Goal: Leave review/rating: Leave review/rating

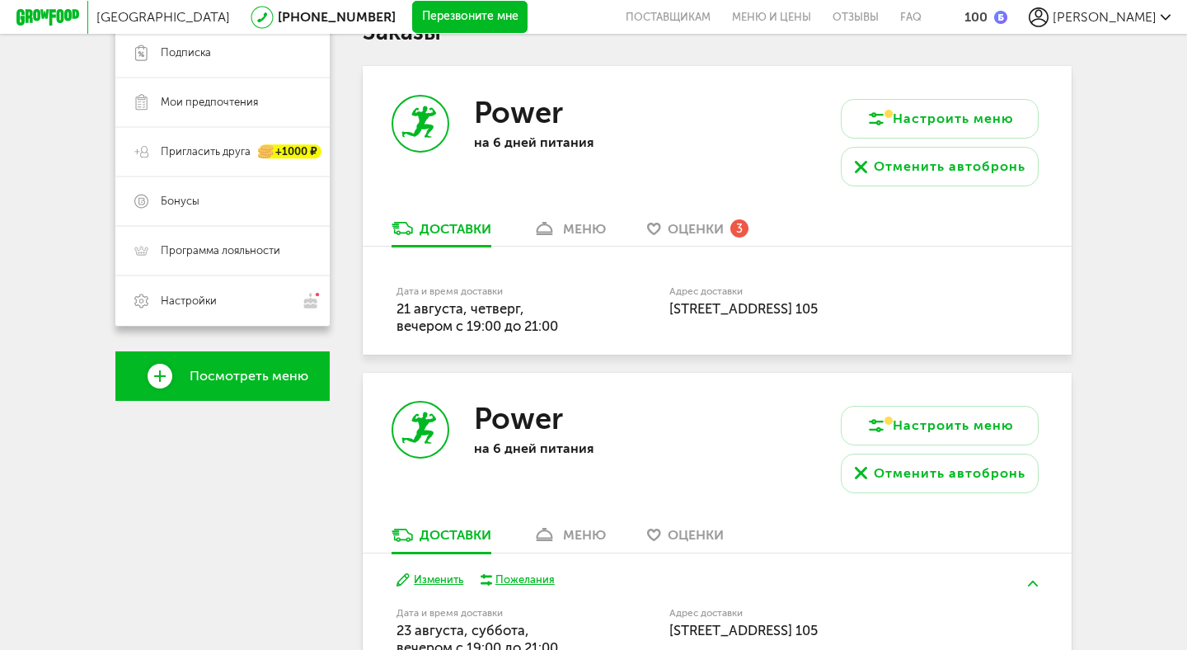
scroll to position [205, 0]
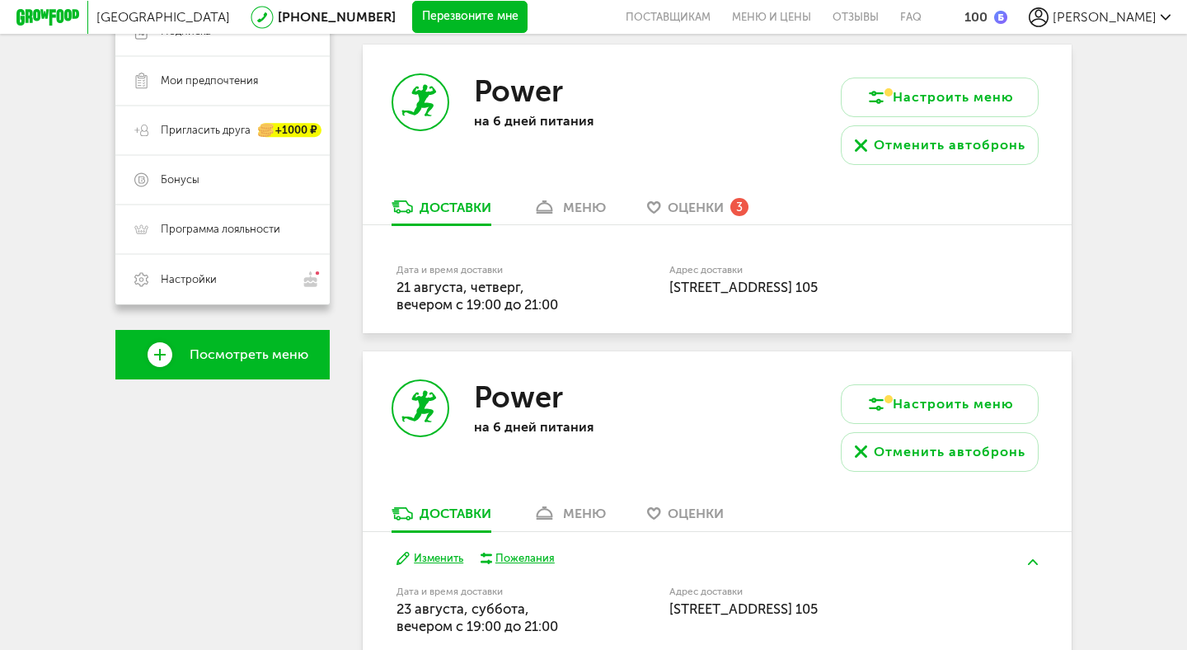
click at [689, 213] on span "Оценки" at bounding box center [696, 208] width 56 height 16
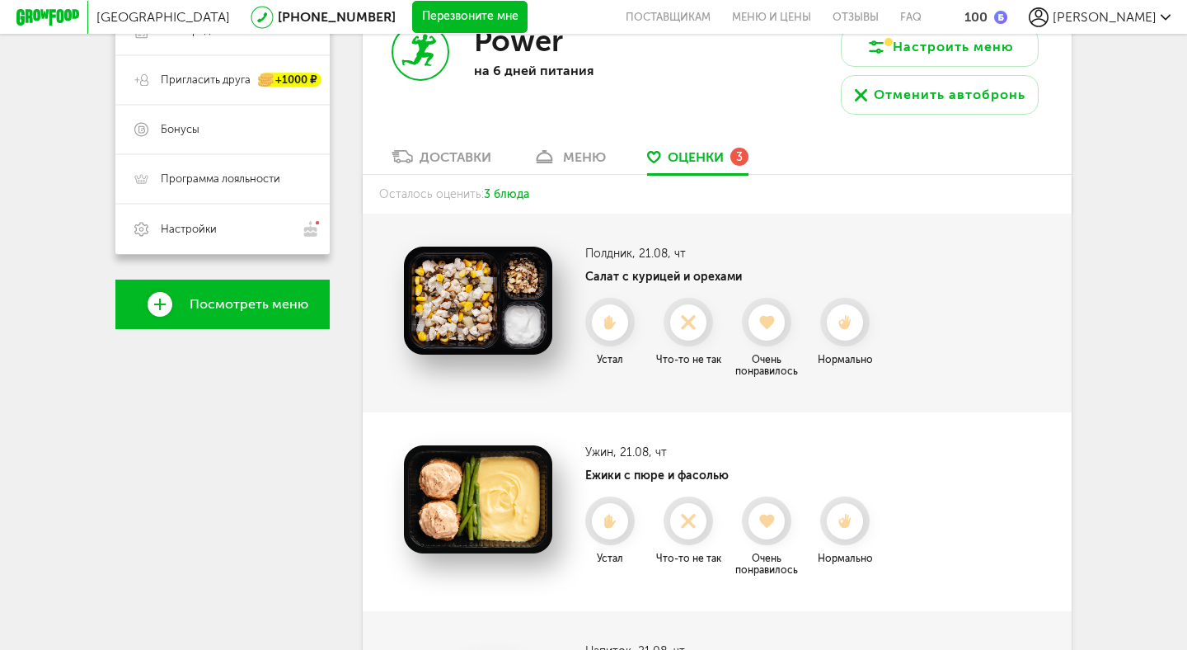
scroll to position [248, 0]
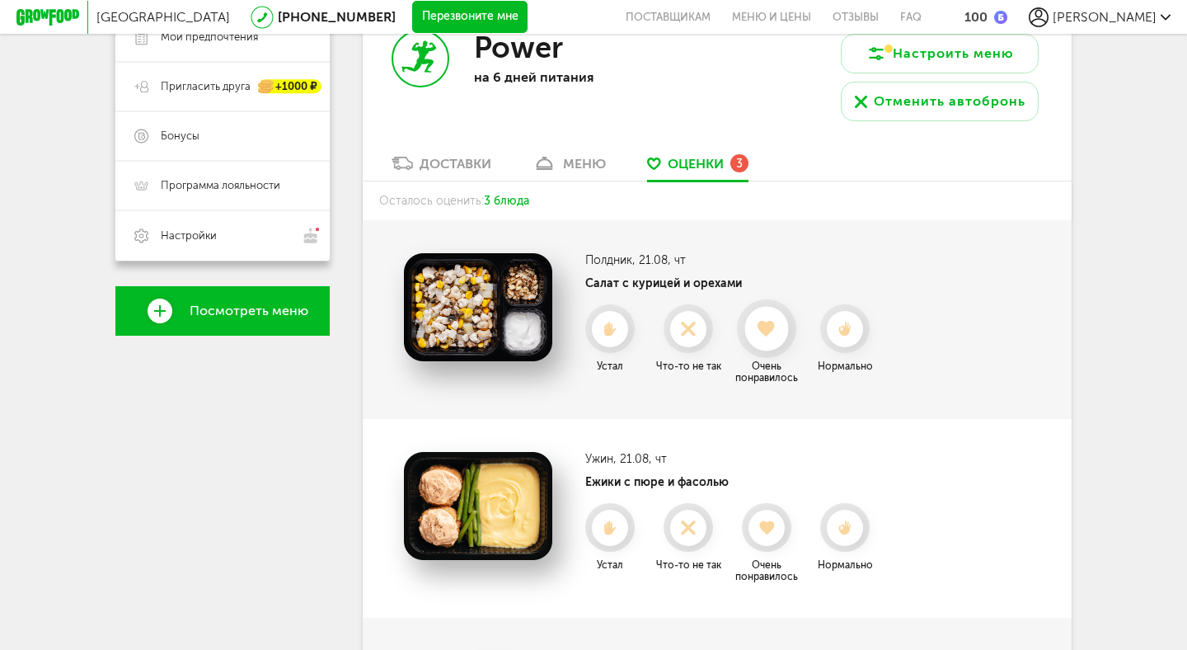
click at [763, 327] on use at bounding box center [768, 329] width 18 height 16
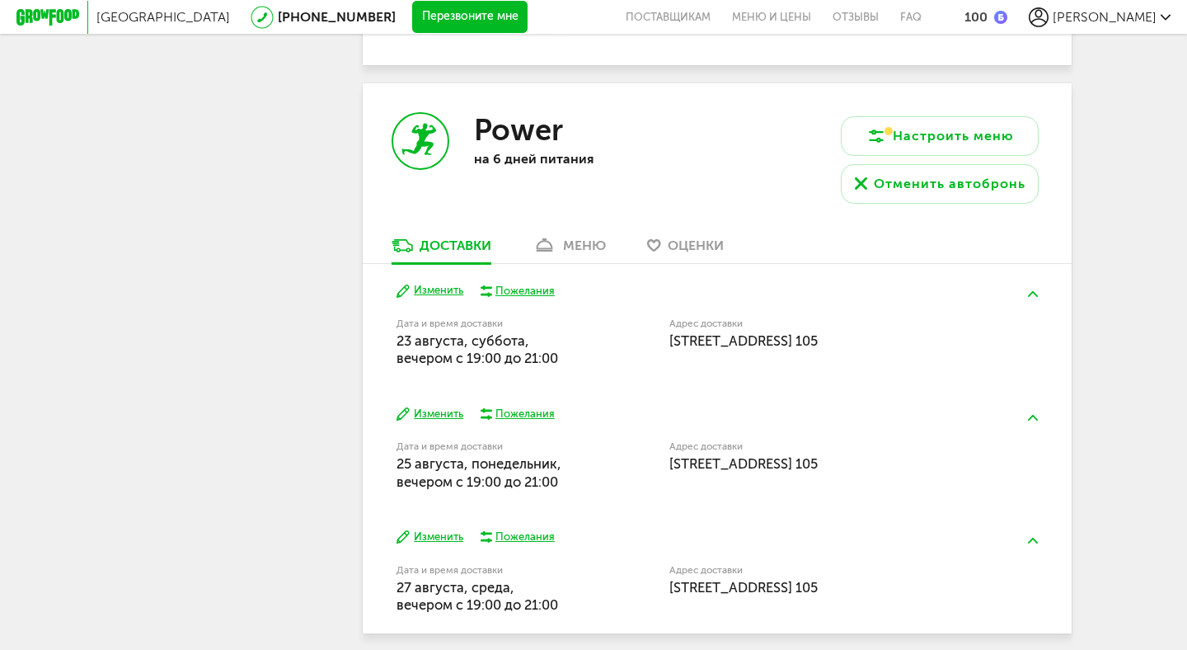
scroll to position [802, 0]
click at [711, 249] on span "Оценки" at bounding box center [696, 245] width 56 height 16
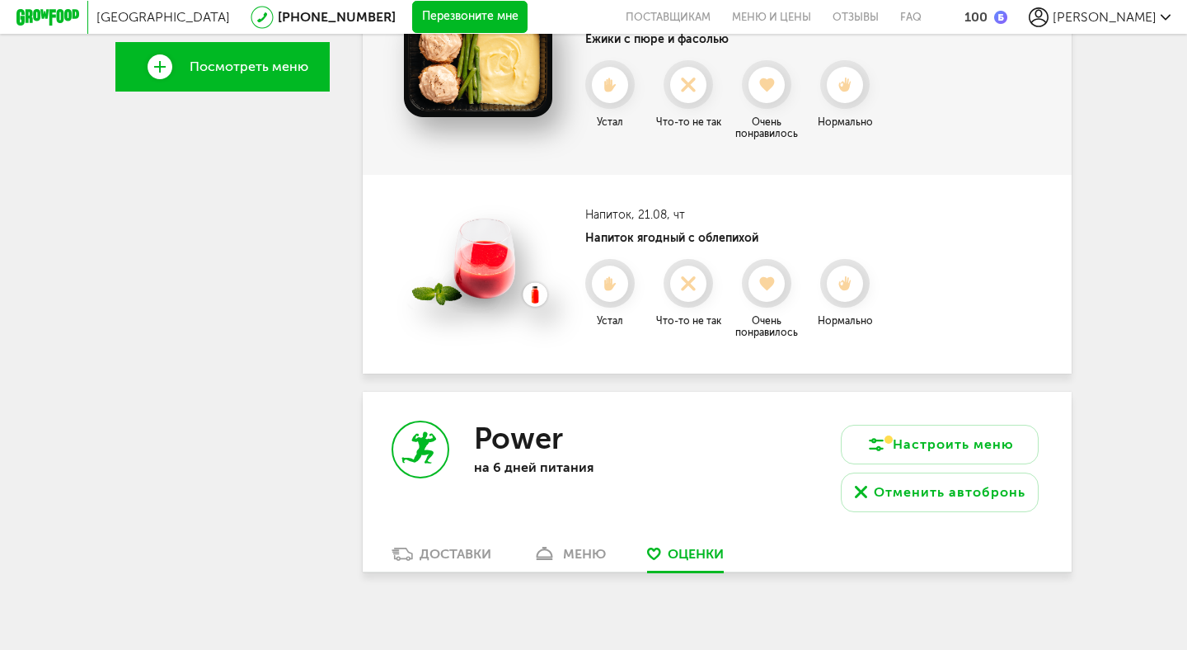
scroll to position [498, 0]
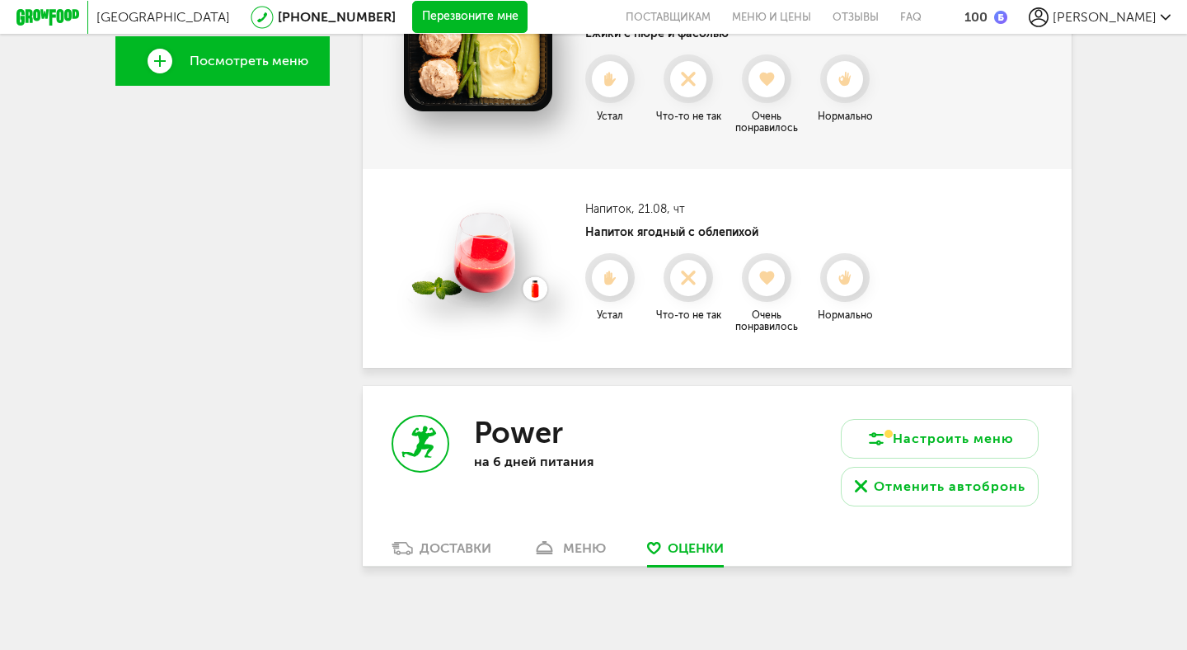
click at [458, 550] on div "Доставки" at bounding box center [456, 548] width 72 height 16
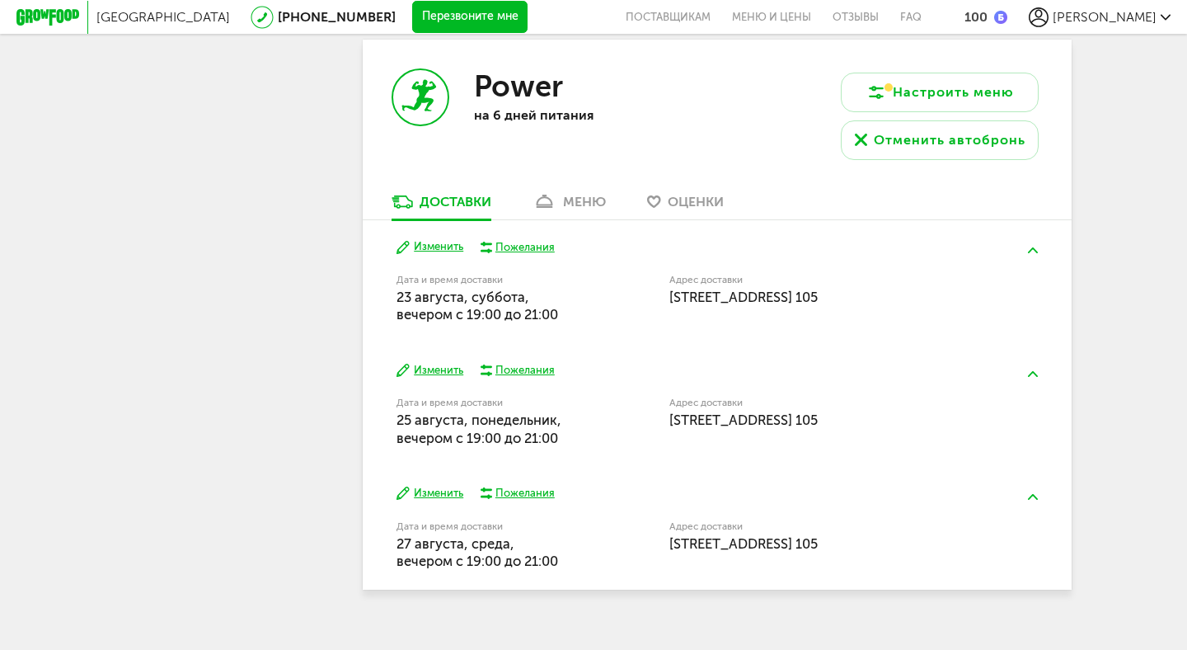
scroll to position [868, 0]
